Goal: Book appointment/travel/reservation

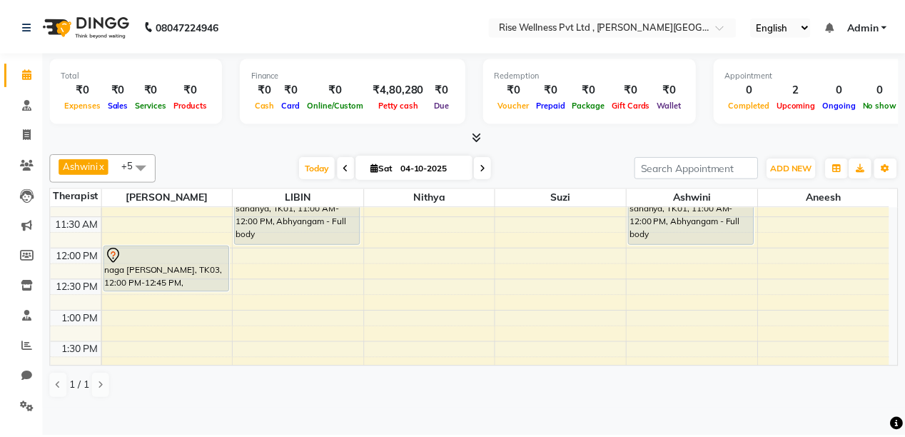
scroll to position [228, 0]
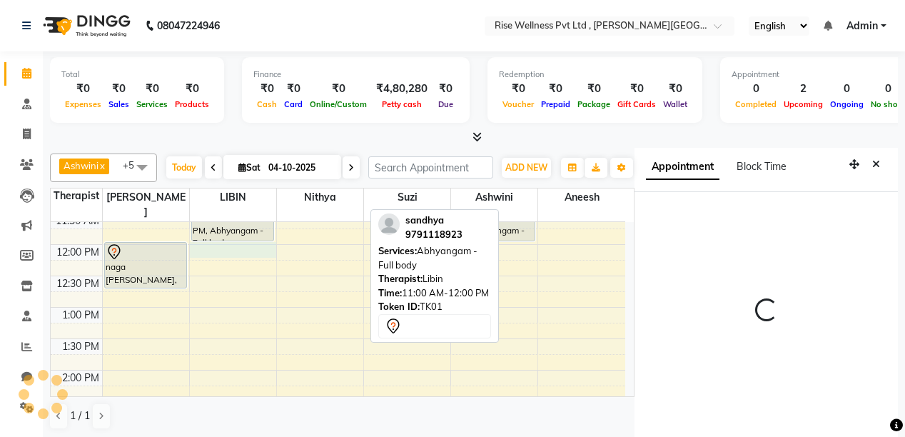
select select "69785"
select select "tentative"
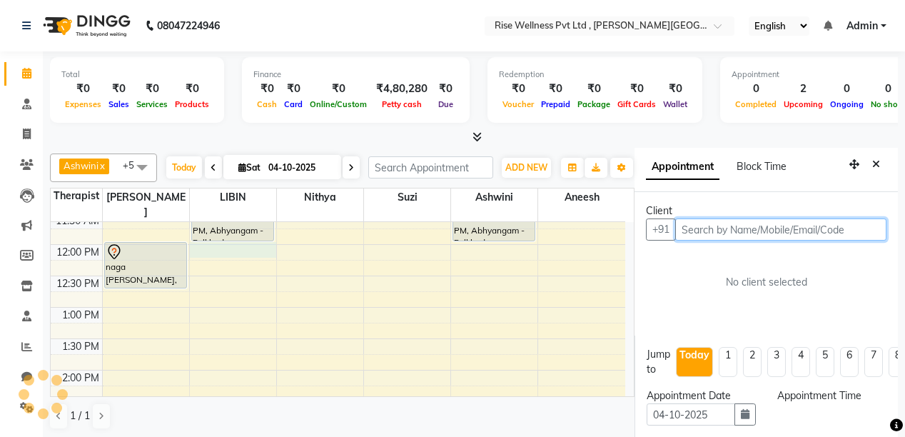
scroll to position [31, 0]
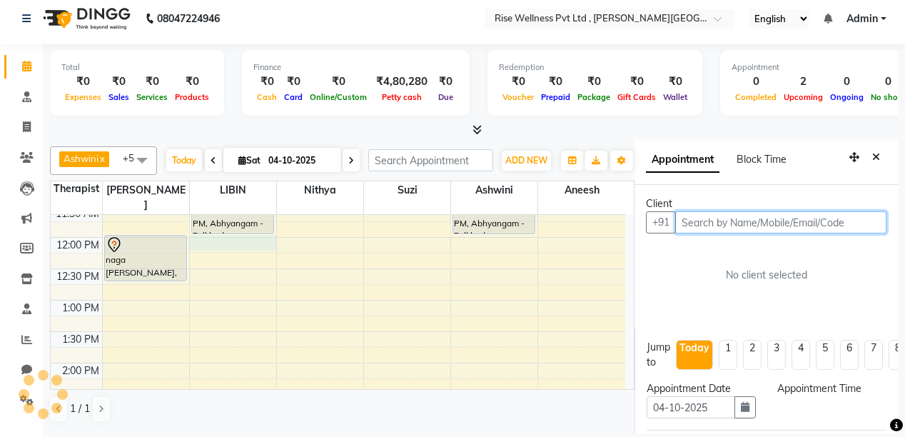
select select "720"
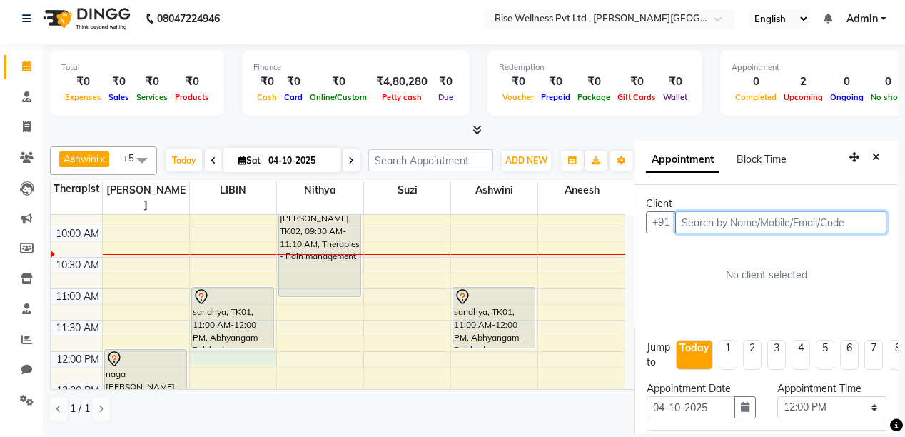
scroll to position [0, 0]
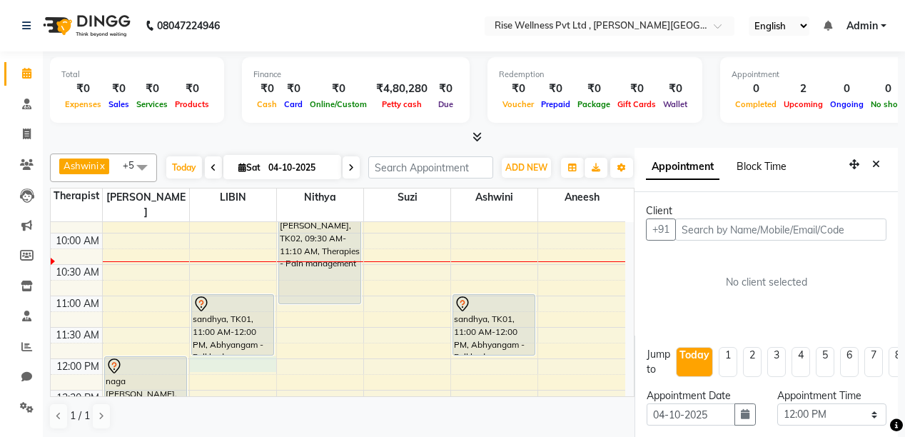
click at [778, 171] on span "Block Time" at bounding box center [762, 166] width 50 height 13
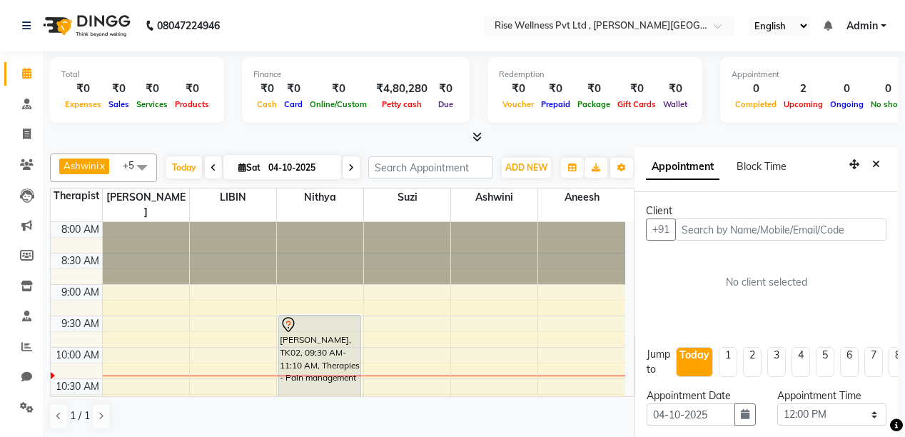
select select "69785"
select select "720"
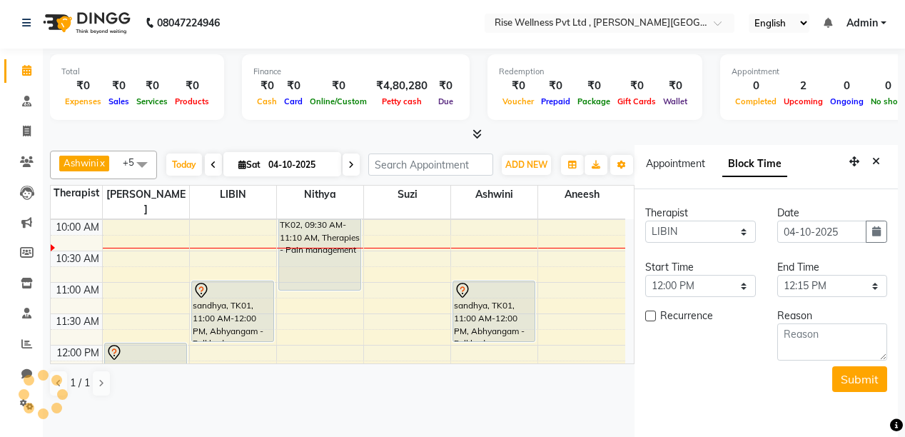
scroll to position [6, 0]
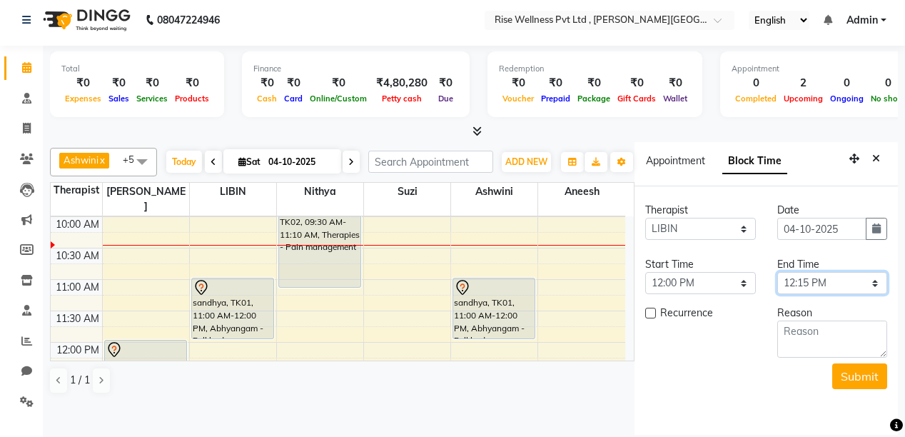
click at [875, 284] on select "Select 09:00 AM 09:15 AM 09:30 AM 09:45 AM 10:00 AM 10:15 AM 10:30 AM 10:45 AM …" at bounding box center [833, 283] width 110 height 22
select select "780"
click at [778, 272] on select "Select 09:00 AM 09:15 AM 09:30 AM 09:45 AM 10:00 AM 10:15 AM 10:30 AM 10:45 AM …" at bounding box center [833, 283] width 110 height 22
click at [841, 338] on textarea at bounding box center [833, 339] width 110 height 37
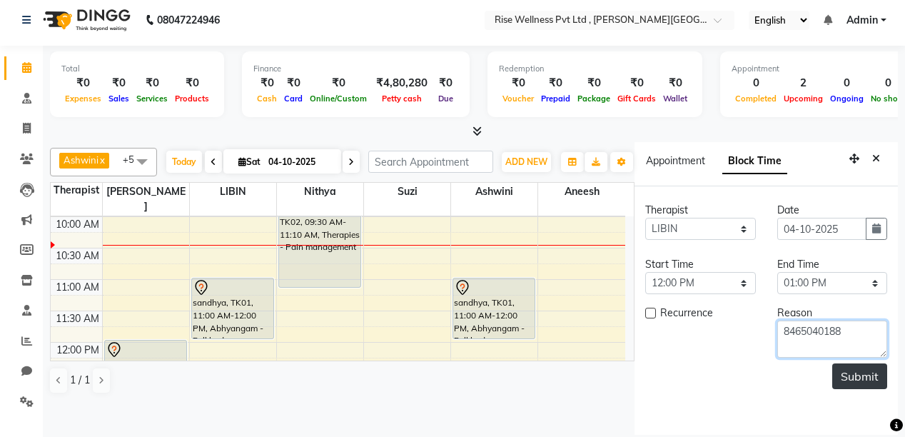
type textarea "8465040188"
click at [855, 380] on button "Submit" at bounding box center [859, 376] width 55 height 26
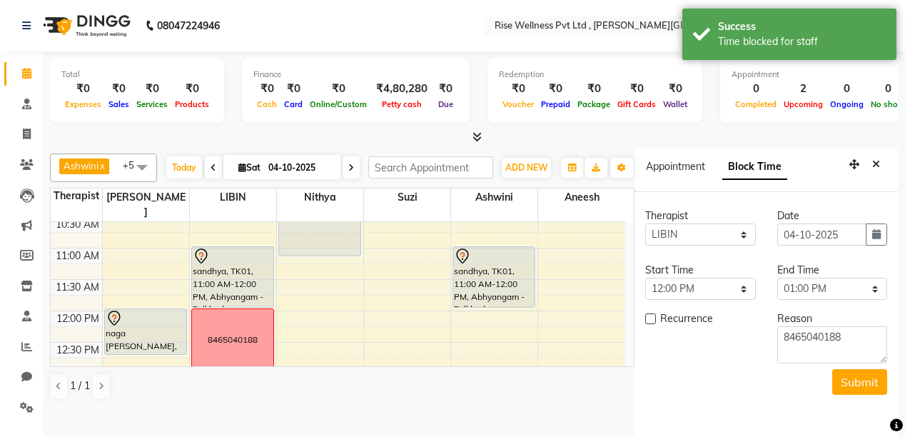
scroll to position [182, 0]
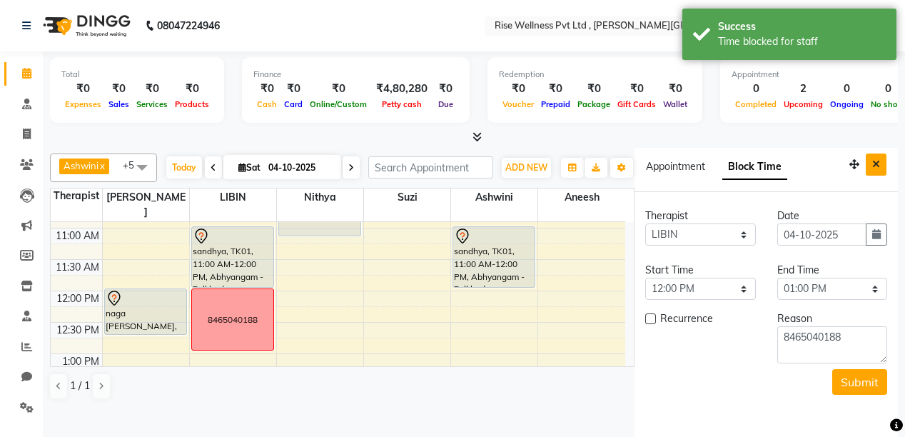
click at [877, 164] on icon "Close" at bounding box center [876, 164] width 8 height 10
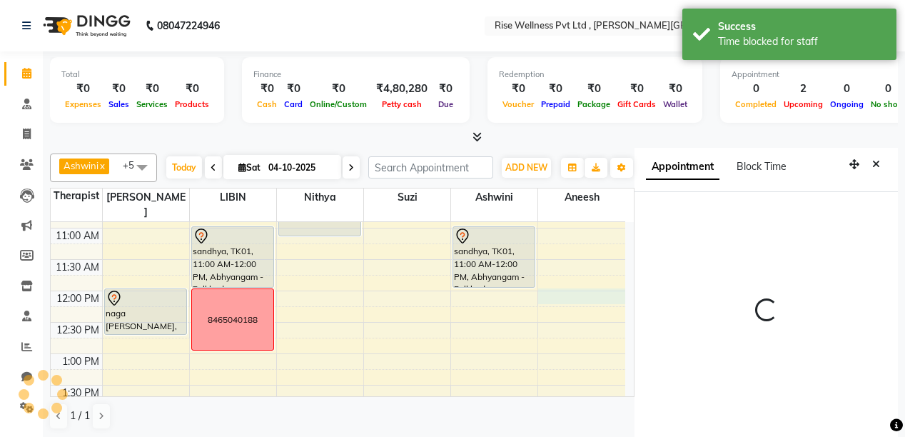
scroll to position [31, 0]
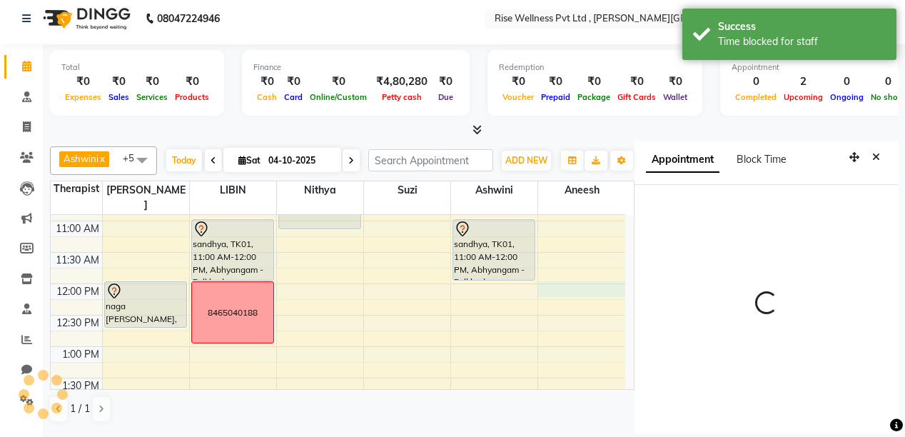
select select "720"
select select "89446"
select select "tentative"
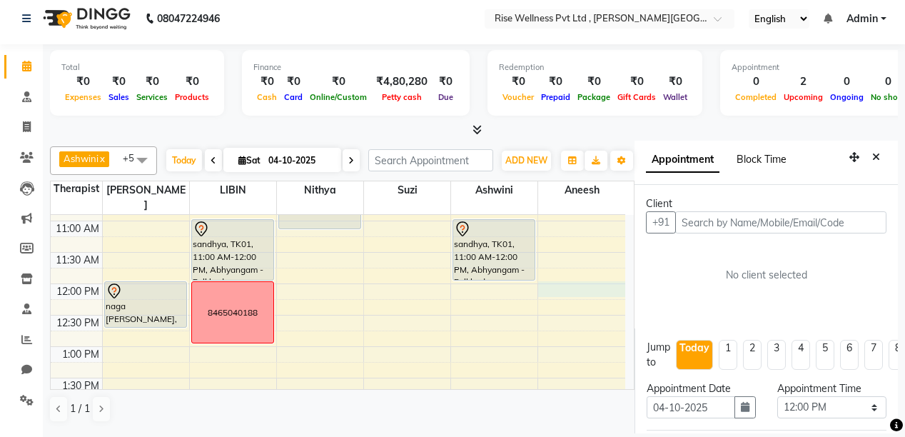
click at [772, 153] on span "Block Time" at bounding box center [762, 159] width 50 height 13
select select "89446"
select select "720"
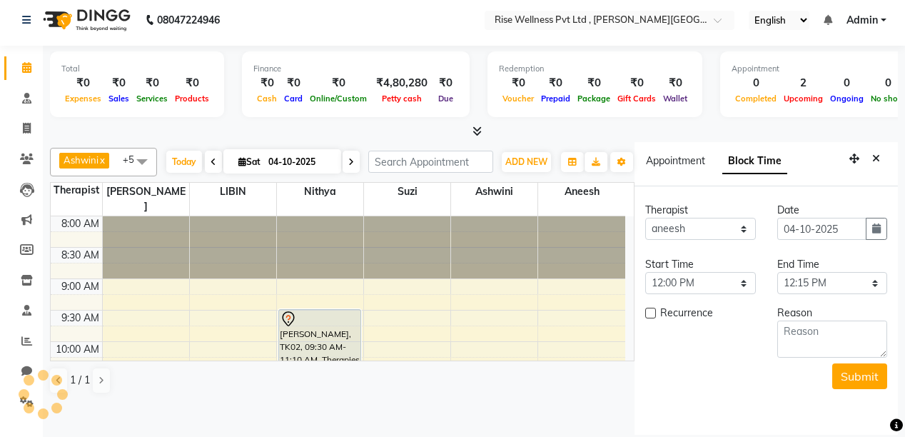
scroll to position [125, 0]
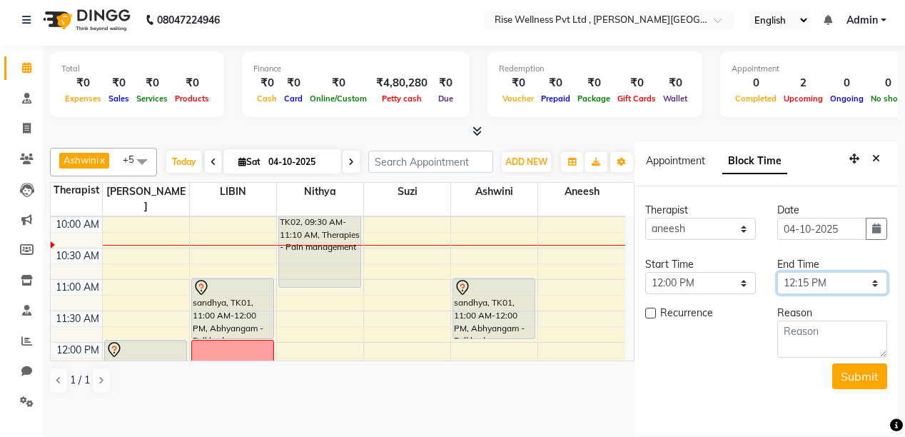
click at [877, 285] on select "Select 09:00 AM 09:15 AM 09:30 AM 09:45 AM 10:00 AM 10:15 AM 10:30 AM 10:45 AM …" at bounding box center [833, 283] width 110 height 22
select select "780"
click at [778, 272] on select "Select 09:00 AM 09:15 AM 09:30 AM 09:45 AM 10:00 AM 10:15 AM 10:30 AM 10:45 AM …" at bounding box center [833, 283] width 110 height 22
click at [855, 329] on textarea at bounding box center [833, 339] width 110 height 37
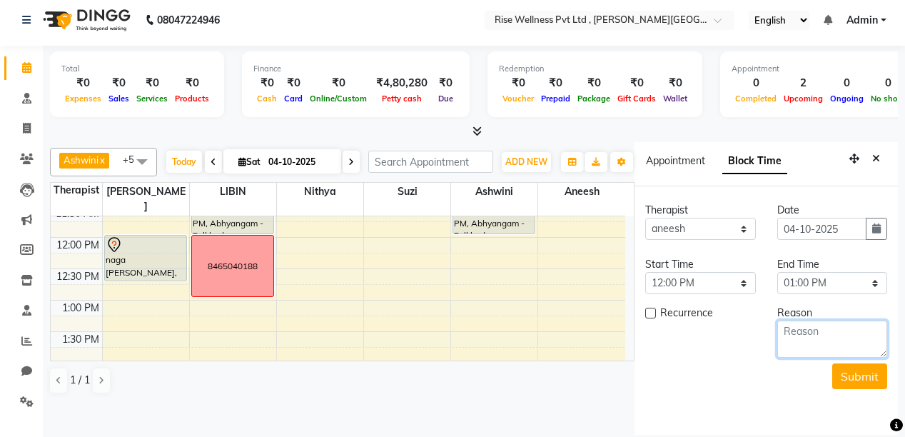
scroll to position [239, 0]
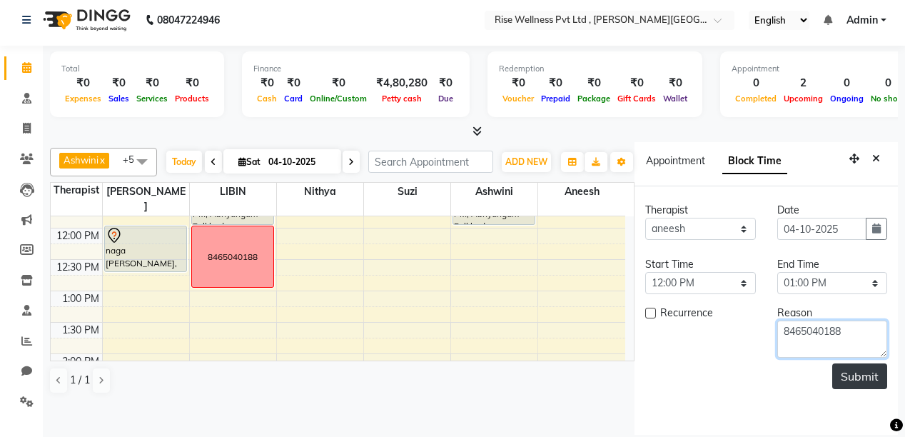
type textarea "8465040188"
click at [870, 371] on button "Submit" at bounding box center [859, 376] width 55 height 26
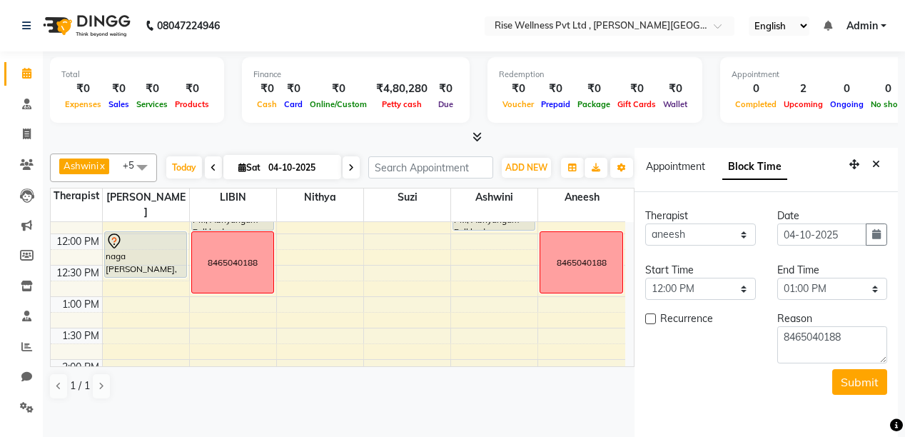
scroll to position [6, 0]
